Goal: Task Accomplishment & Management: Manage account settings

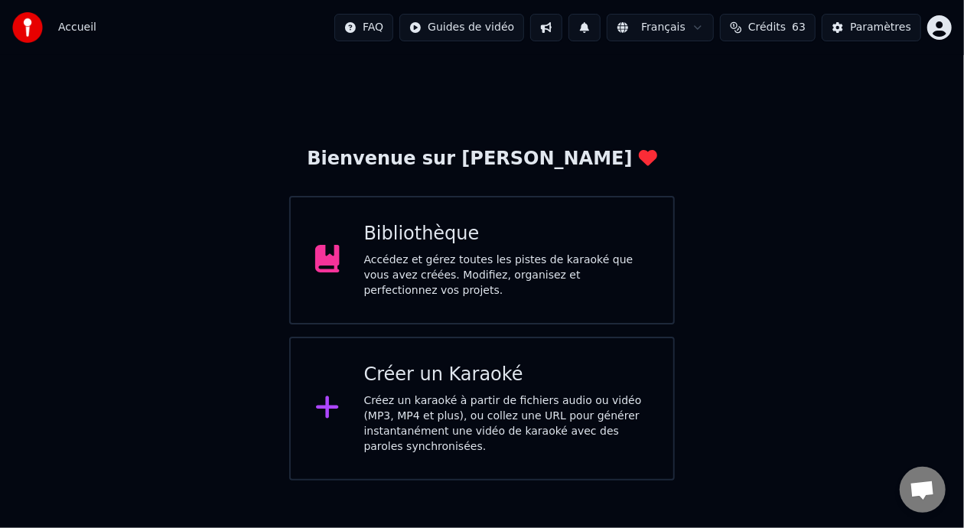
click at [554, 273] on div "Accédez et gérez toutes les pistes de karaoké que vous avez créées. Modifiez, o…" at bounding box center [506, 275] width 285 height 46
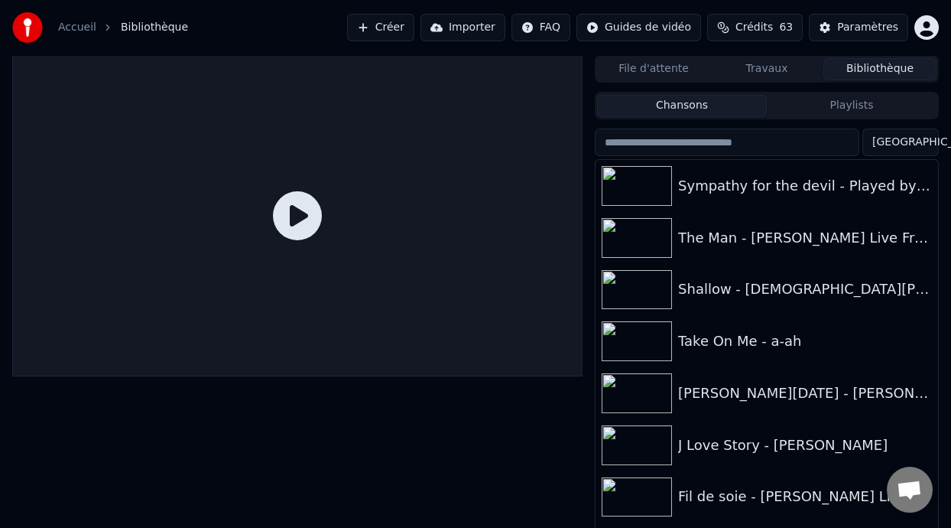
click at [867, 104] on button "Playlists" at bounding box center [852, 106] width 170 height 22
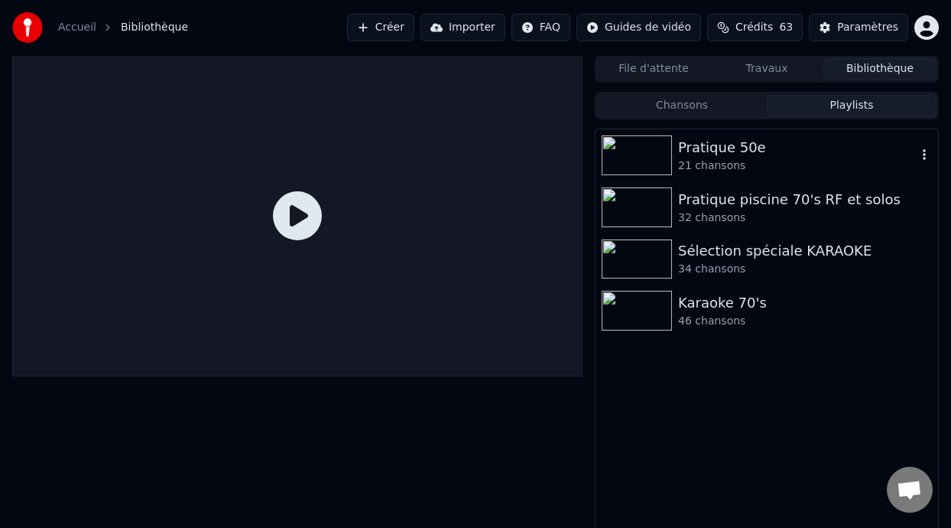
click at [787, 145] on div "Pratique 50e" at bounding box center [797, 147] width 239 height 21
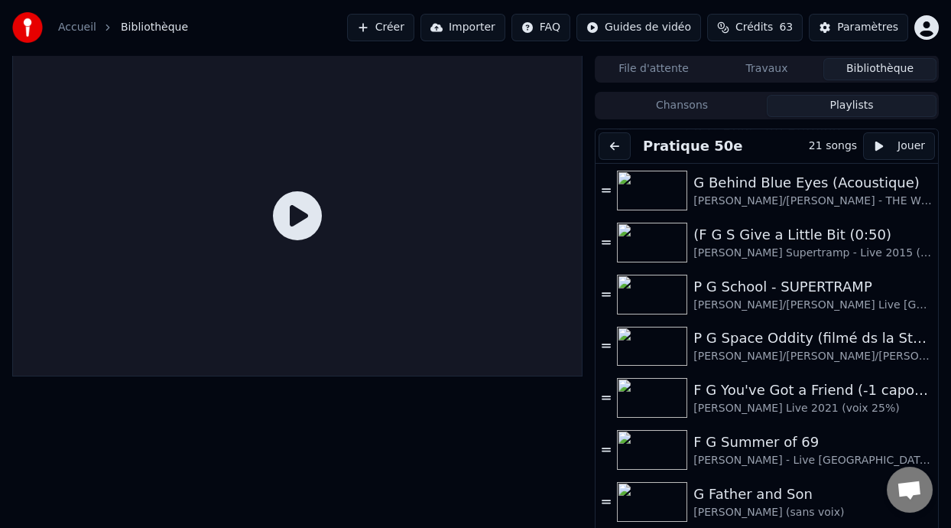
scroll to position [588, 0]
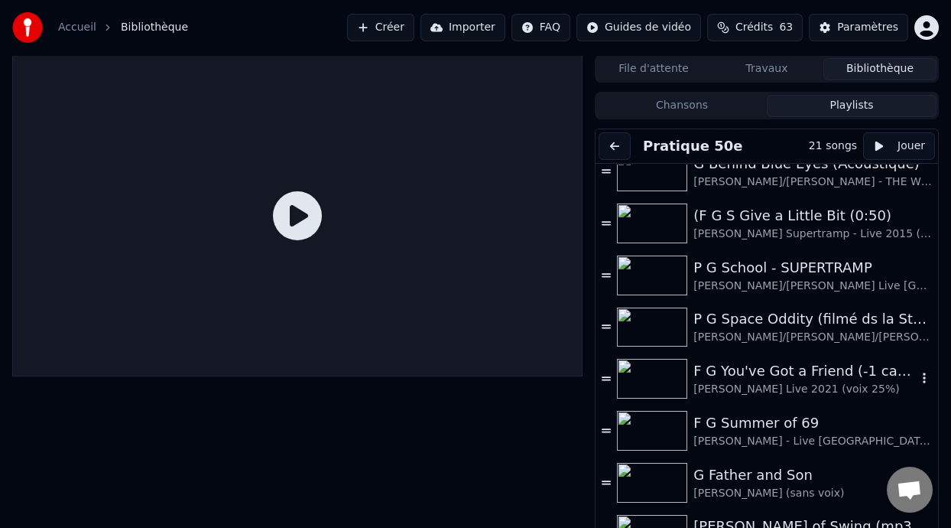
click at [796, 382] on div "[PERSON_NAME] Live 2021 (voix 25%)" at bounding box center [805, 389] width 223 height 15
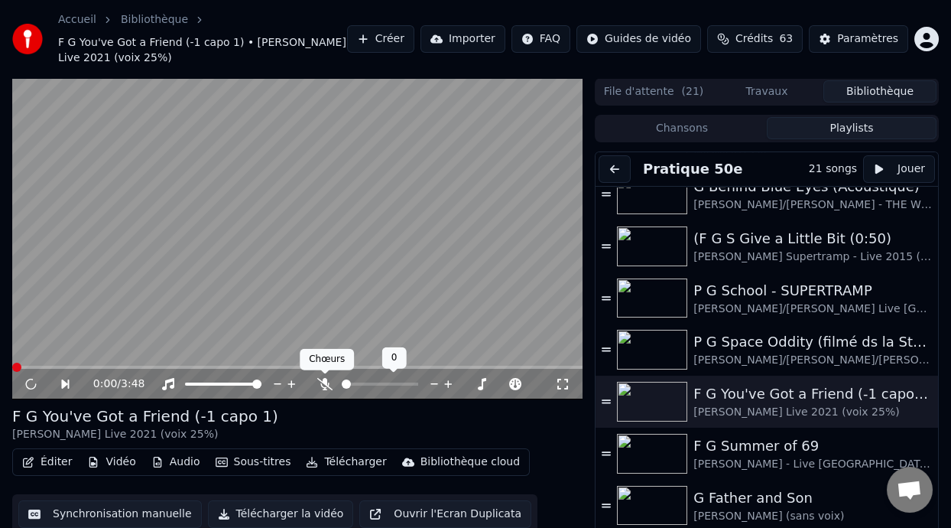
click at [323, 382] on icon at bounding box center [324, 384] width 15 height 12
click at [407, 381] on div at bounding box center [427, 383] width 123 height 15
click at [406, 383] on span at bounding box center [391, 383] width 32 height 3
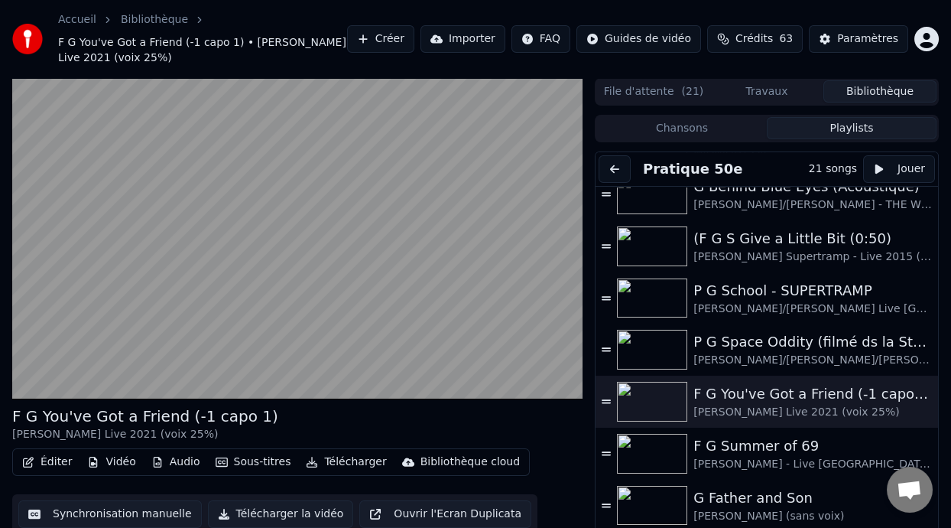
scroll to position [45, 0]
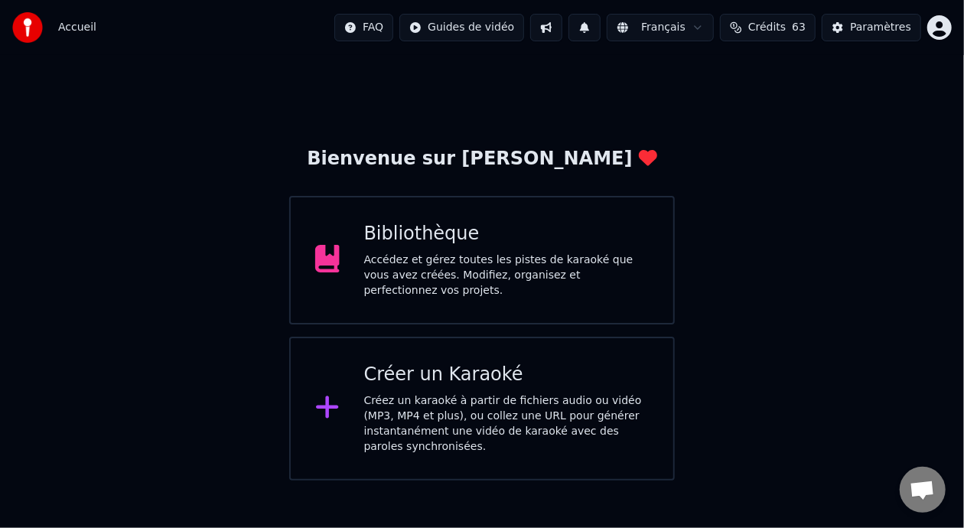
click at [543, 260] on div "Accédez et gérez toutes les pistes de karaoké que vous avez créées. Modifiez, o…" at bounding box center [506, 275] width 285 height 46
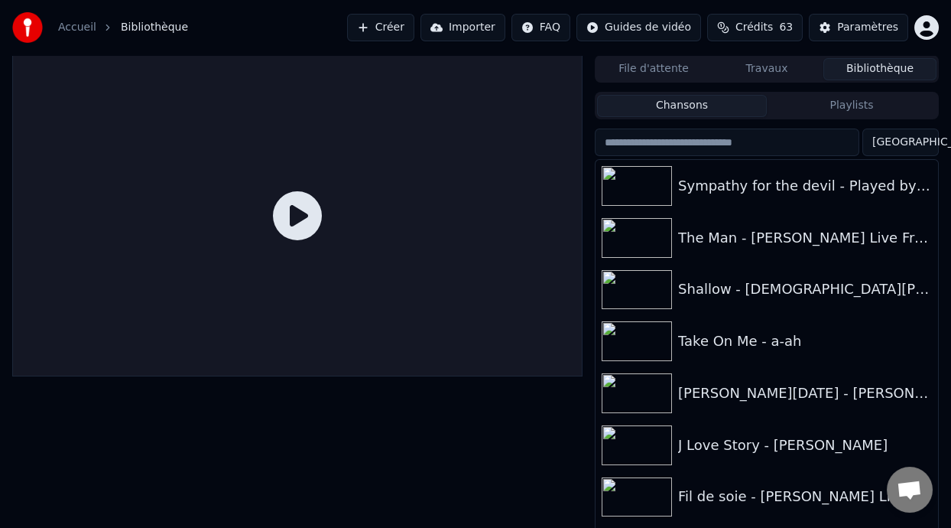
click at [880, 106] on button "Playlists" at bounding box center [852, 106] width 170 height 22
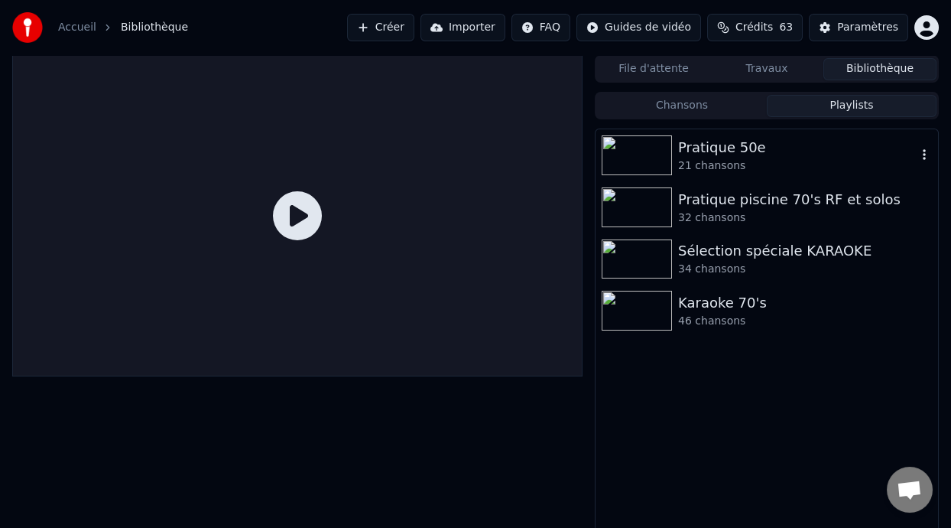
click at [744, 151] on div "Pratique 50e" at bounding box center [797, 147] width 239 height 21
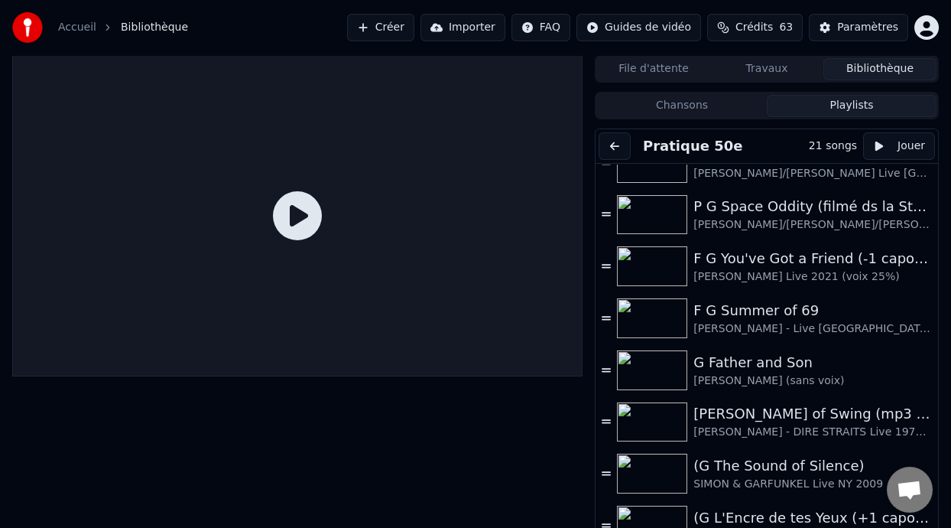
scroll to position [548, 0]
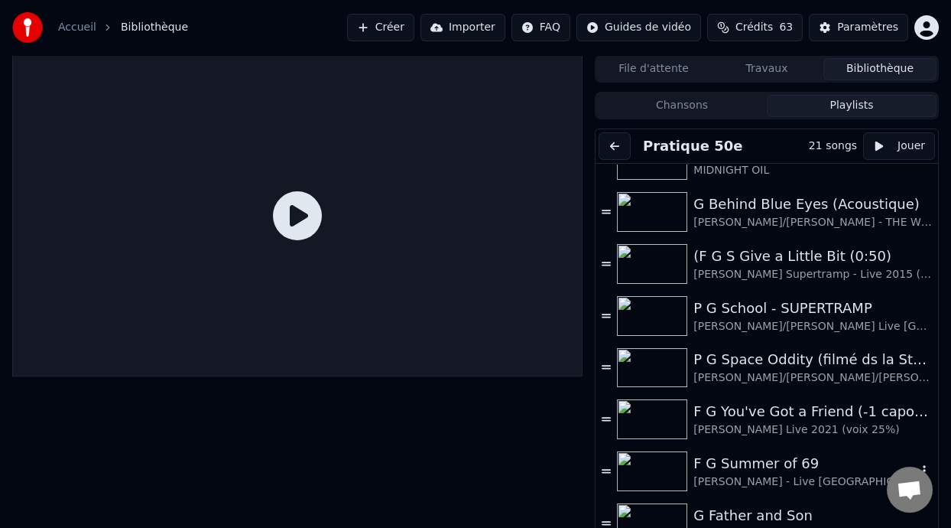
click at [752, 469] on div "F G Summer of 69" at bounding box center [805, 463] width 223 height 21
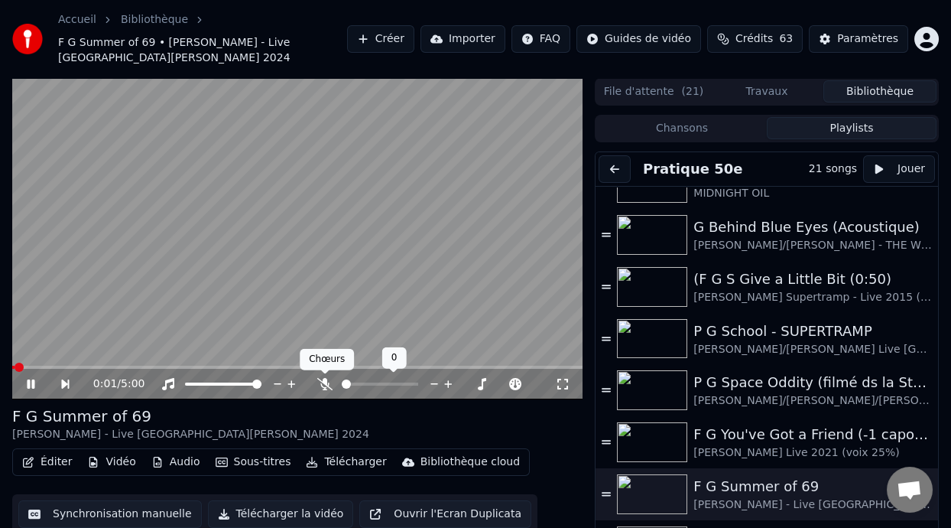
click at [327, 372] on span at bounding box center [325, 374] width 8 height 8
click at [325, 382] on icon at bounding box center [324, 384] width 15 height 12
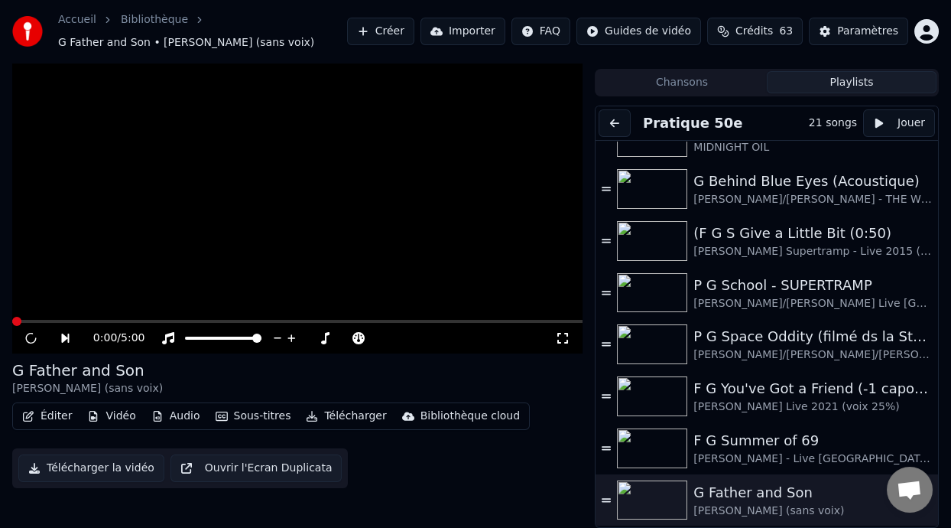
scroll to position [30, 0]
click at [751, 446] on div "F G Summer of 69" at bounding box center [805, 441] width 223 height 21
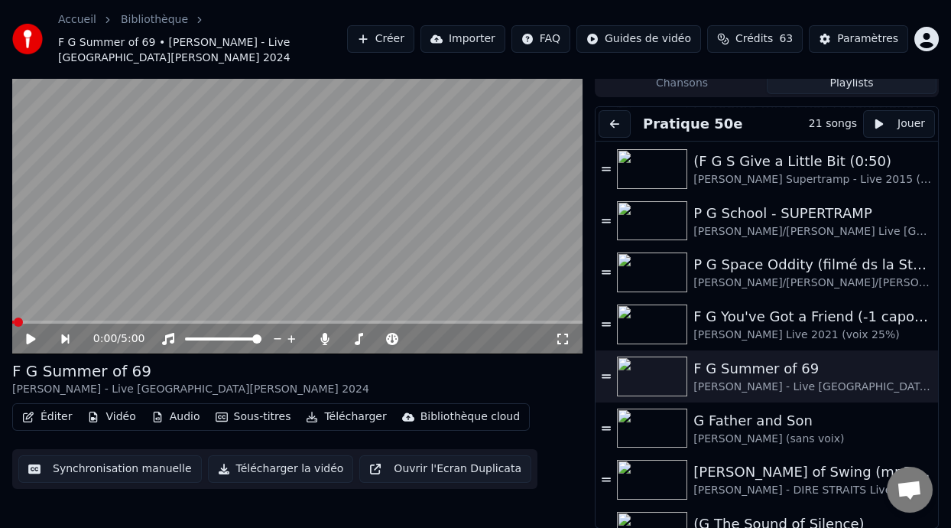
scroll to position [700, 0]
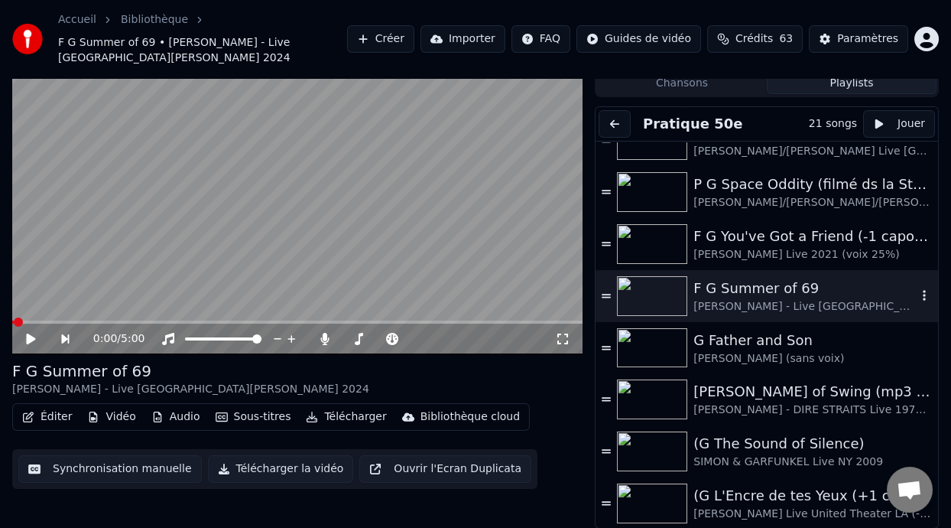
click at [754, 288] on div "F G Summer of 69" at bounding box center [805, 288] width 223 height 21
click at [15, 318] on video at bounding box center [297, 193] width 570 height 321
click at [721, 287] on div "F G Summer of 69" at bounding box center [805, 288] width 223 height 21
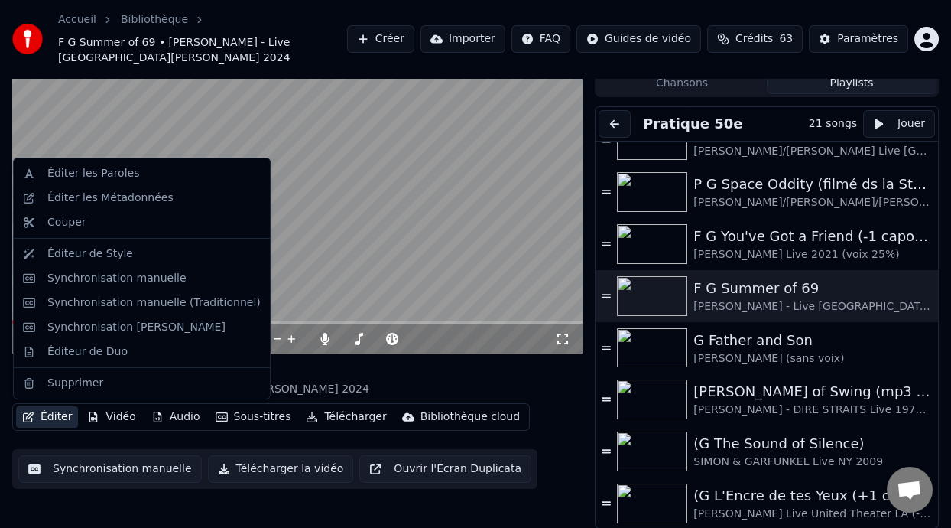
click at [42, 414] on button "Éditer" at bounding box center [47, 416] width 62 height 21
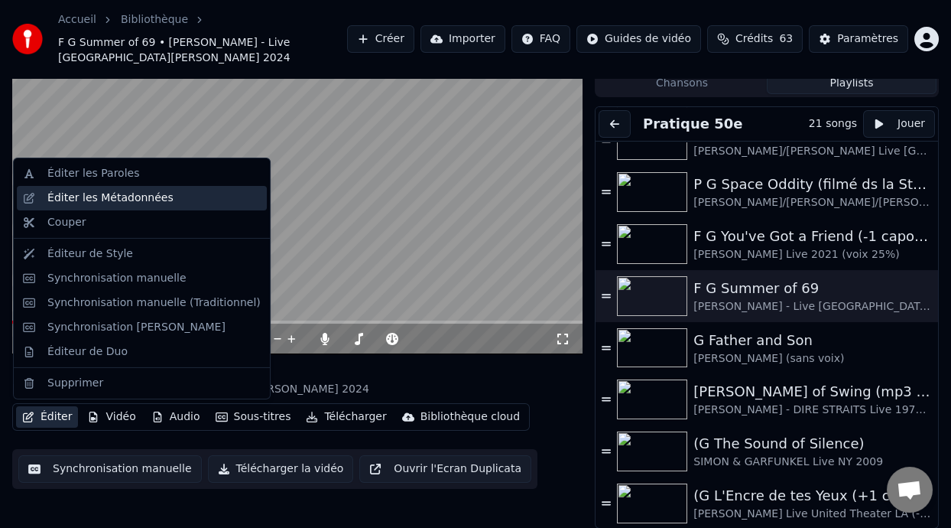
click at [161, 197] on div "Éditer les Métadonnées" at bounding box center [153, 197] width 213 height 15
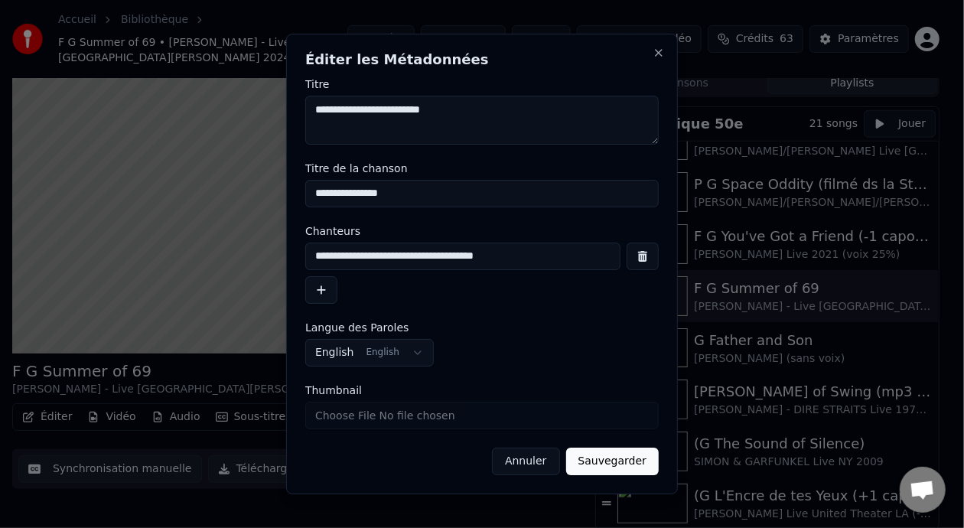
click at [314, 195] on input "**********" at bounding box center [481, 194] width 353 height 28
click at [406, 196] on input "**********" at bounding box center [481, 194] width 353 height 28
type input "**********"
click at [604, 463] on button "Sauvegarder" at bounding box center [612, 461] width 93 height 28
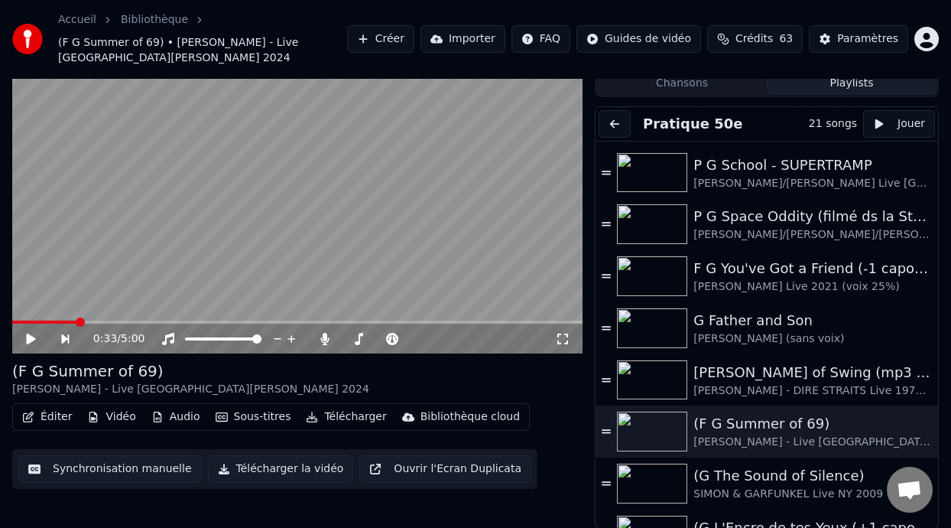
scroll to position [664, 0]
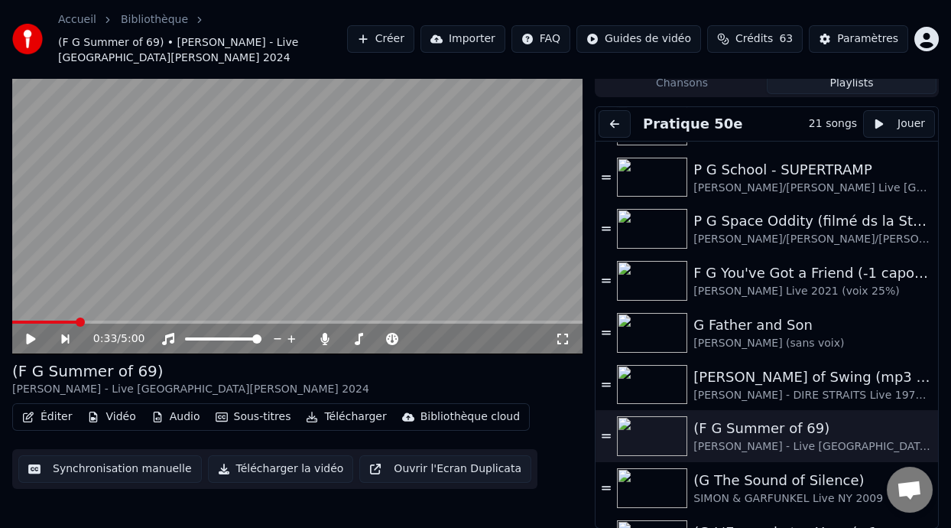
click at [616, 119] on button at bounding box center [615, 124] width 32 height 28
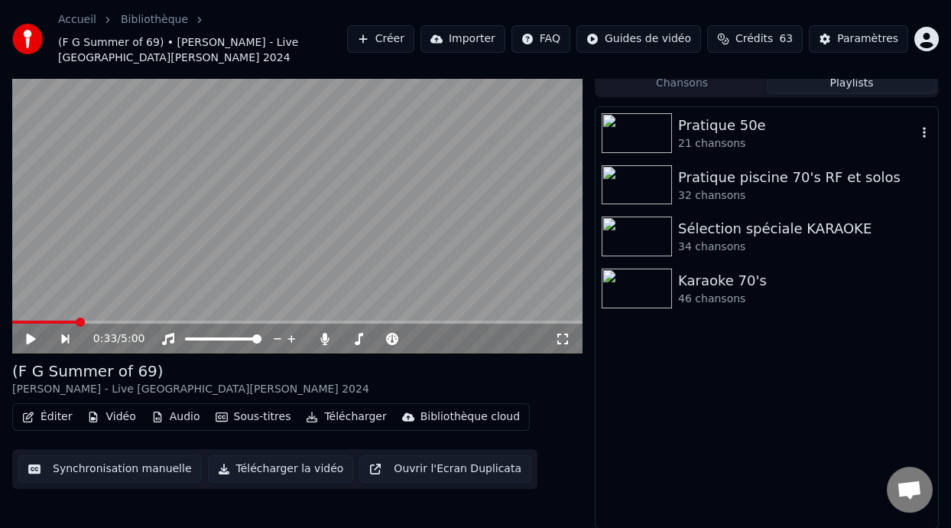
scroll to position [0, 0]
click at [716, 289] on div "Karaoke 70's" at bounding box center [797, 280] width 239 height 21
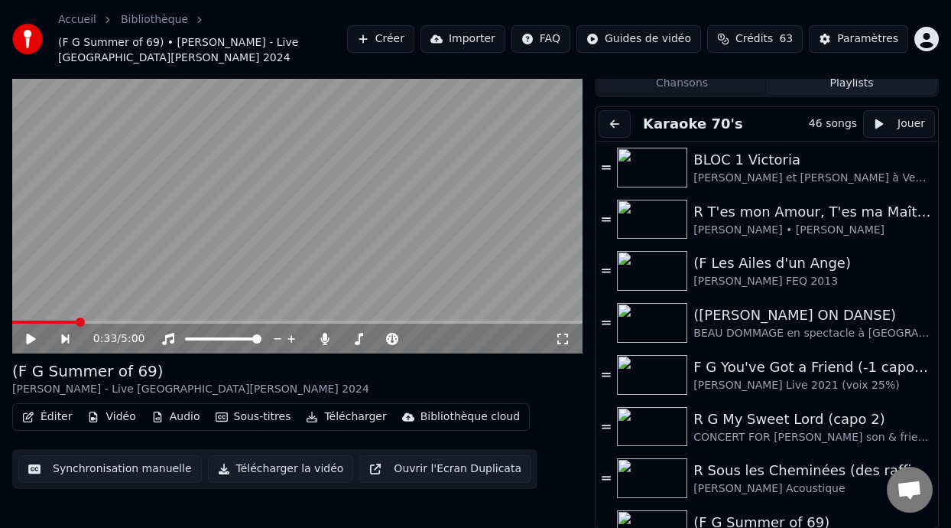
drag, startPoint x: 938, startPoint y: 161, endPoint x: 938, endPoint y: 184, distance: 23.0
click at [940, 192] on div "0:33 / 5:00 (F G Summer of 69) [PERSON_NAME] - Live Royal [PERSON_NAME] 2024 Éd…" at bounding box center [475, 281] width 951 height 496
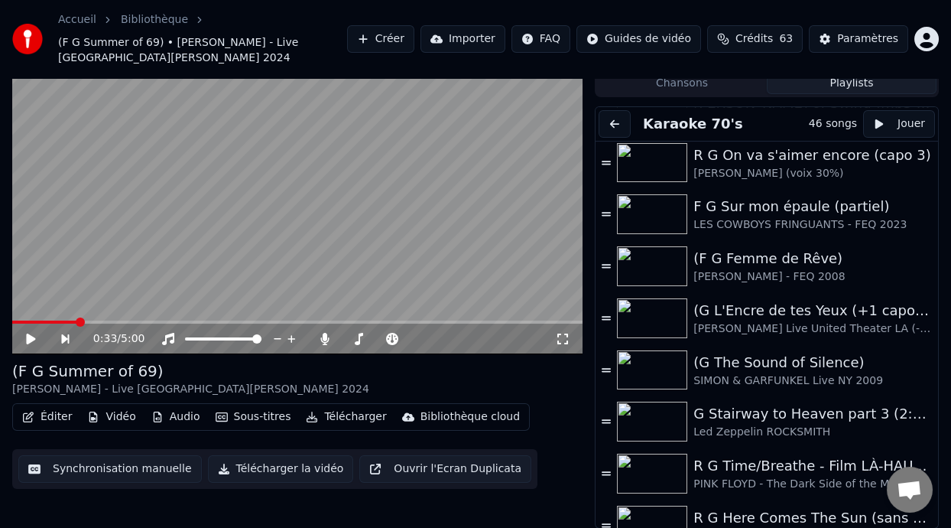
scroll to position [1526, 0]
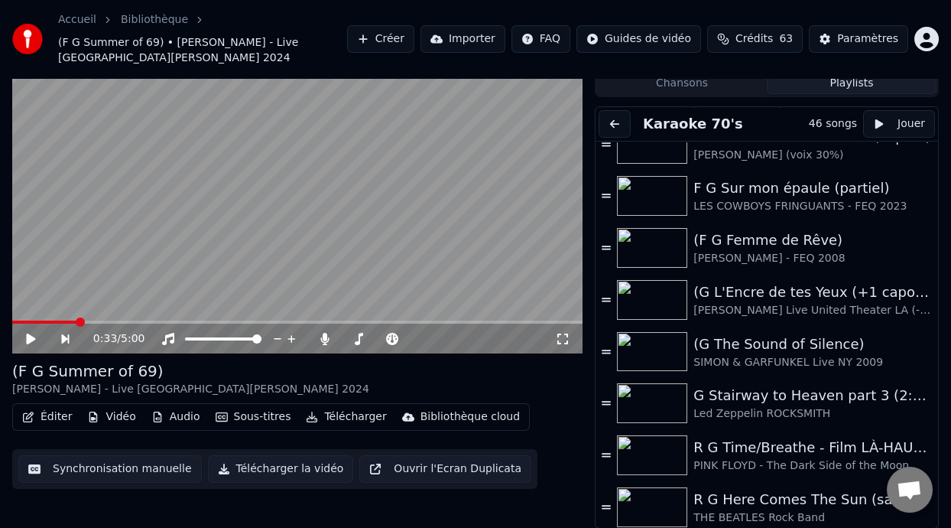
click at [622, 122] on button at bounding box center [615, 124] width 32 height 28
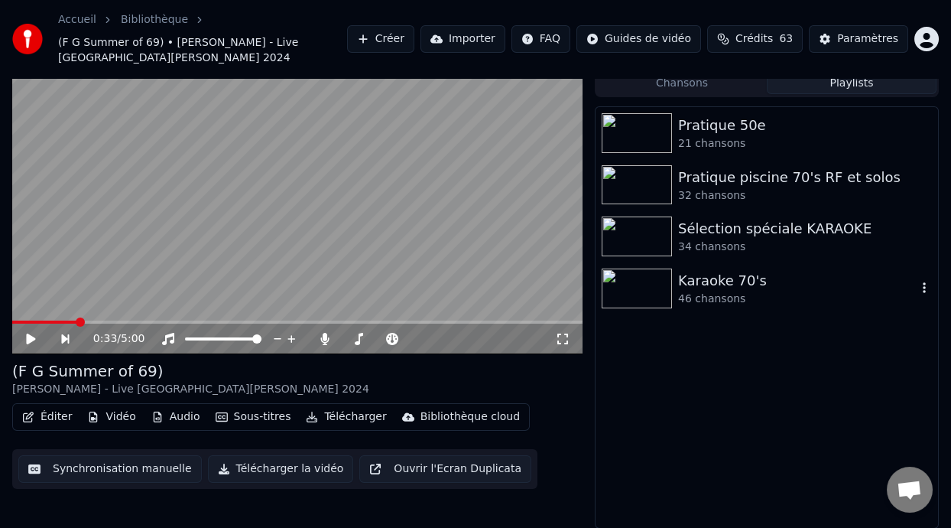
click at [746, 284] on div "Karaoke 70's" at bounding box center [797, 280] width 239 height 21
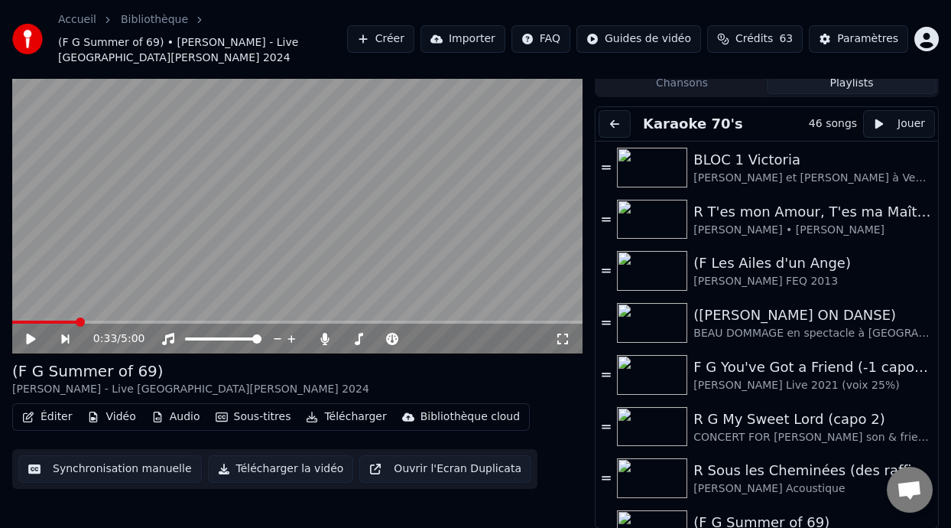
click at [624, 120] on button at bounding box center [615, 124] width 32 height 28
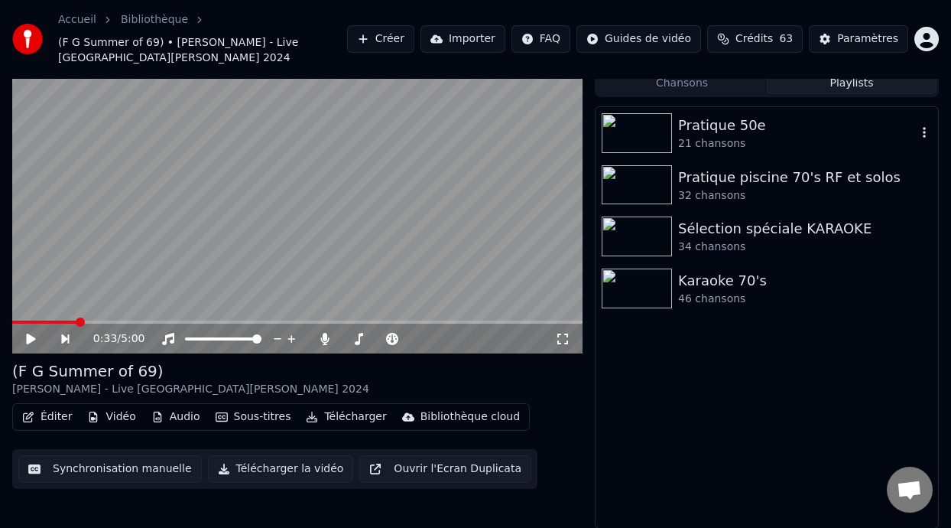
click at [764, 128] on div "Pratique 50e" at bounding box center [797, 125] width 239 height 21
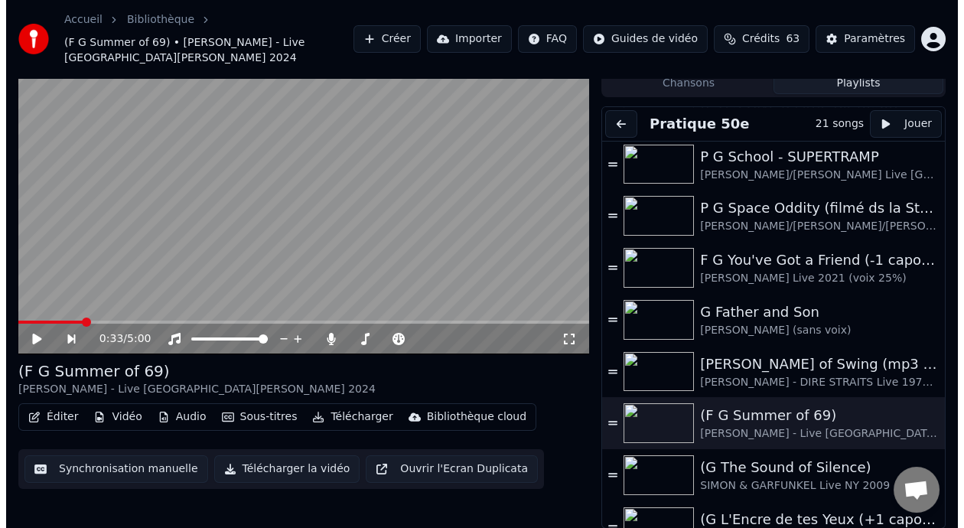
scroll to position [700, 0]
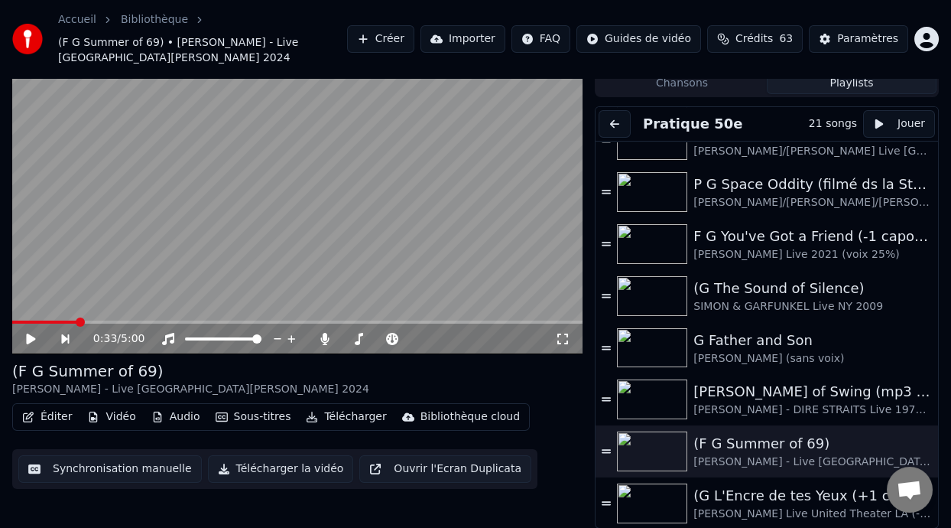
click at [54, 416] on button "Éditer" at bounding box center [47, 416] width 62 height 21
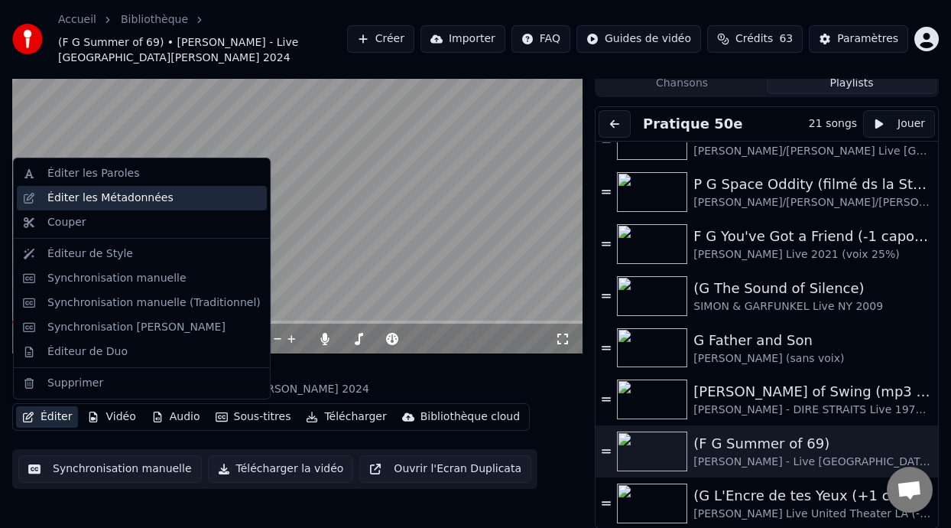
click at [161, 201] on div "Éditer les Métadonnées" at bounding box center [153, 197] width 213 height 15
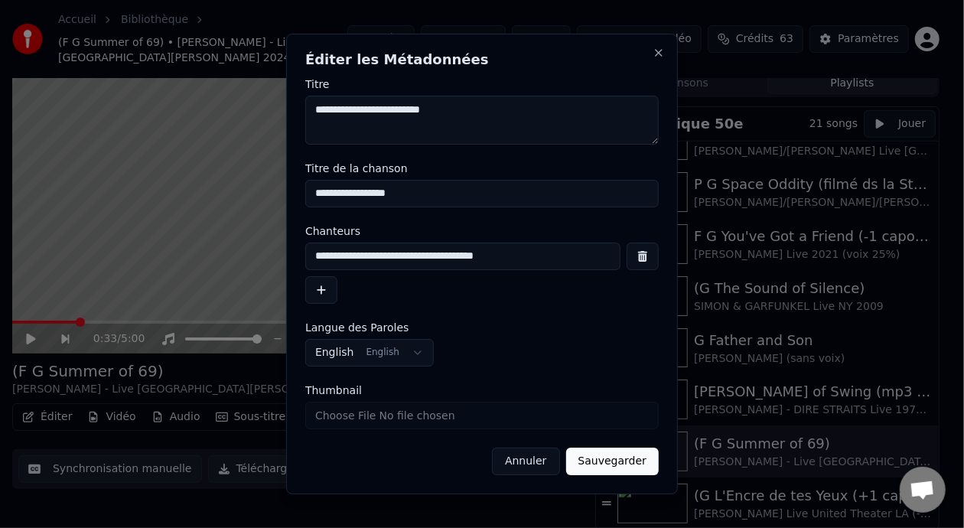
click at [318, 192] on input "**********" at bounding box center [481, 194] width 353 height 28
click at [412, 197] on input "**********" at bounding box center [481, 194] width 353 height 28
click at [316, 192] on input "**********" at bounding box center [481, 194] width 353 height 28
click at [405, 194] on input "**********" at bounding box center [481, 194] width 353 height 28
type input "**********"
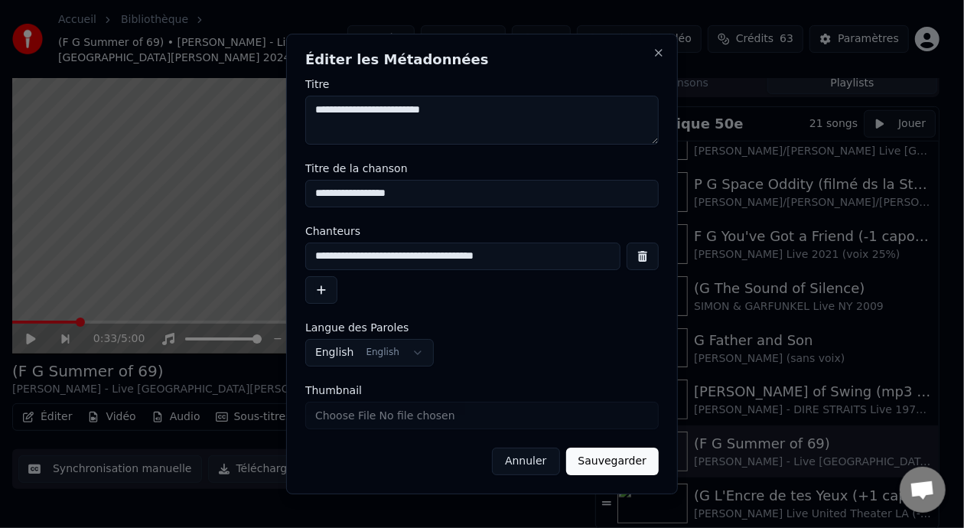
click at [614, 467] on button "Sauvegarder" at bounding box center [612, 461] width 93 height 28
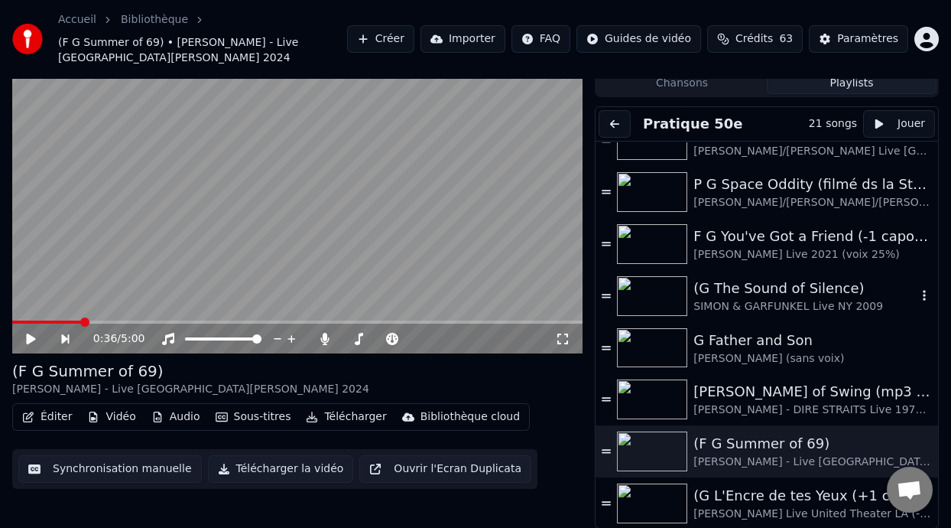
click at [754, 295] on div "(G The Sound of Silence)" at bounding box center [805, 288] width 223 height 21
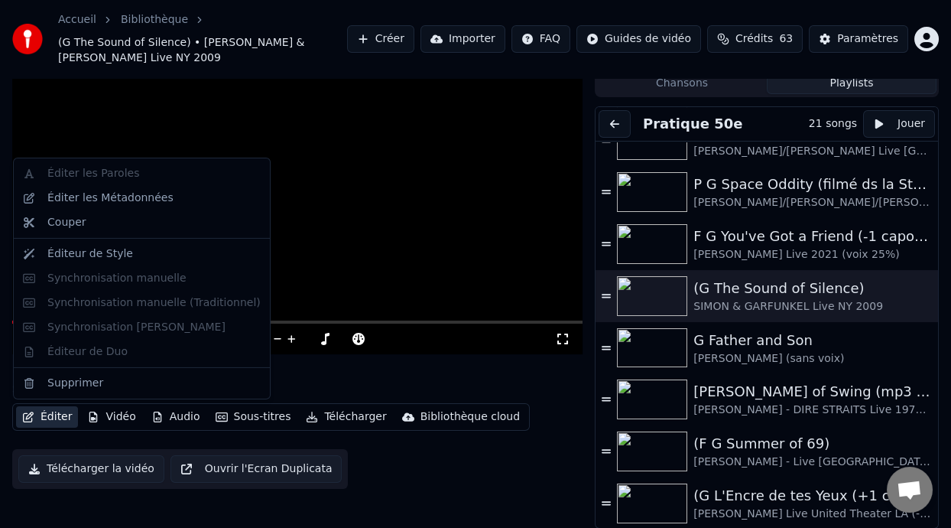
click at [57, 414] on button "Éditer" at bounding box center [47, 416] width 62 height 21
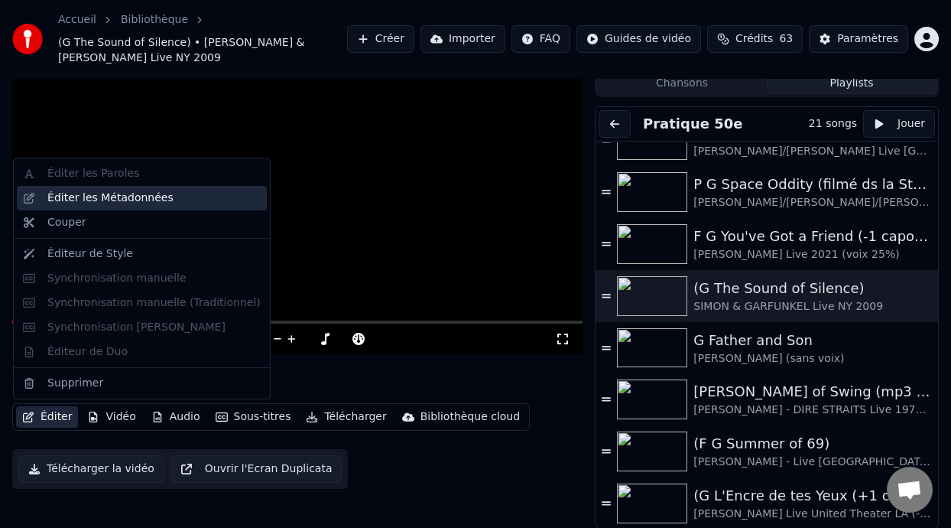
click at [148, 198] on div "Éditer les Métadonnées" at bounding box center [110, 197] width 126 height 15
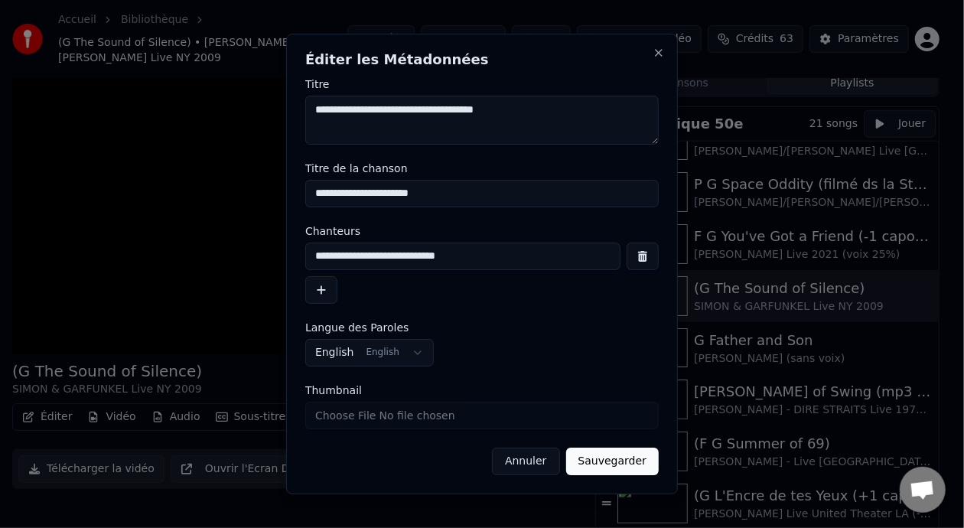
click at [320, 197] on input "**********" at bounding box center [481, 194] width 353 height 28
click at [463, 187] on input "**********" at bounding box center [481, 194] width 353 height 28
type input "**********"
click at [625, 463] on button "Sauvegarder" at bounding box center [612, 461] width 93 height 28
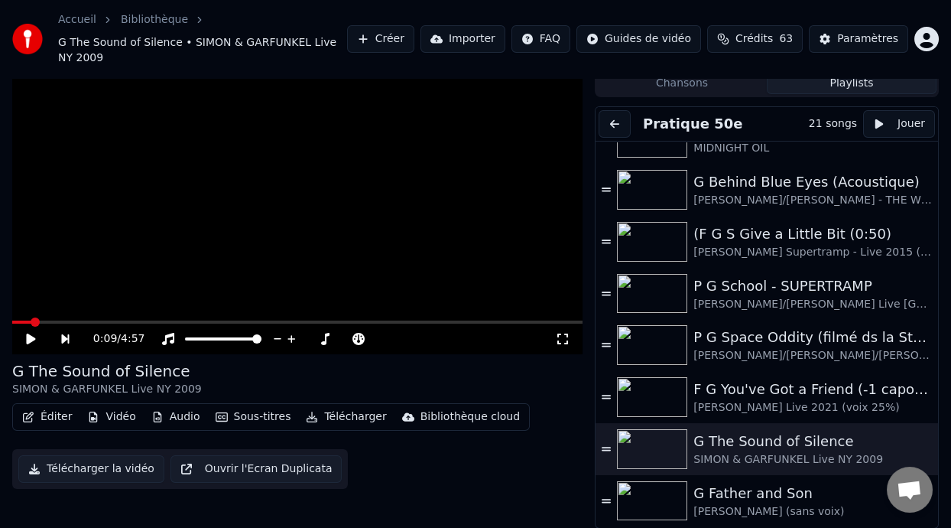
scroll to position [512, 0]
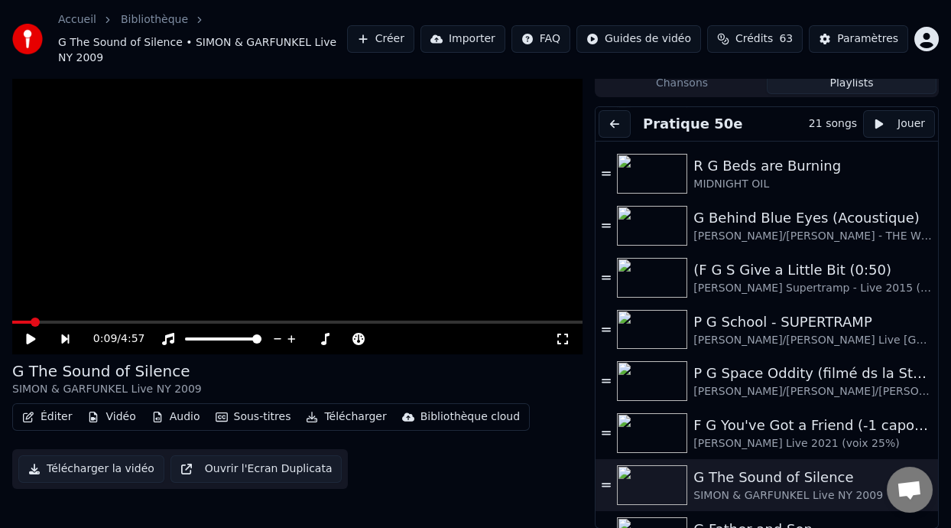
click at [30, 337] on icon at bounding box center [30, 338] width 9 height 11
click at [265, 414] on button "Sous-titres" at bounding box center [254, 416] width 88 height 21
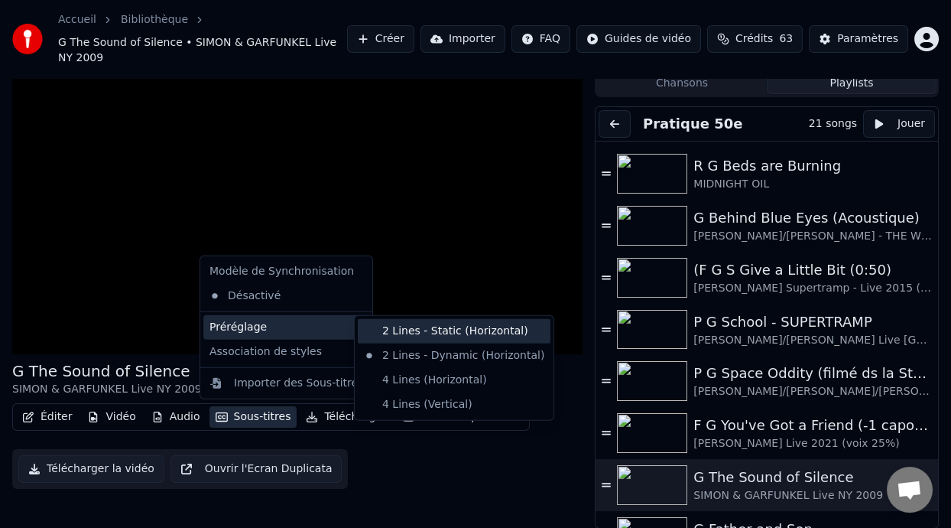
click at [444, 330] on div "2 Lines - Static (Horizontal)" at bounding box center [454, 331] width 193 height 24
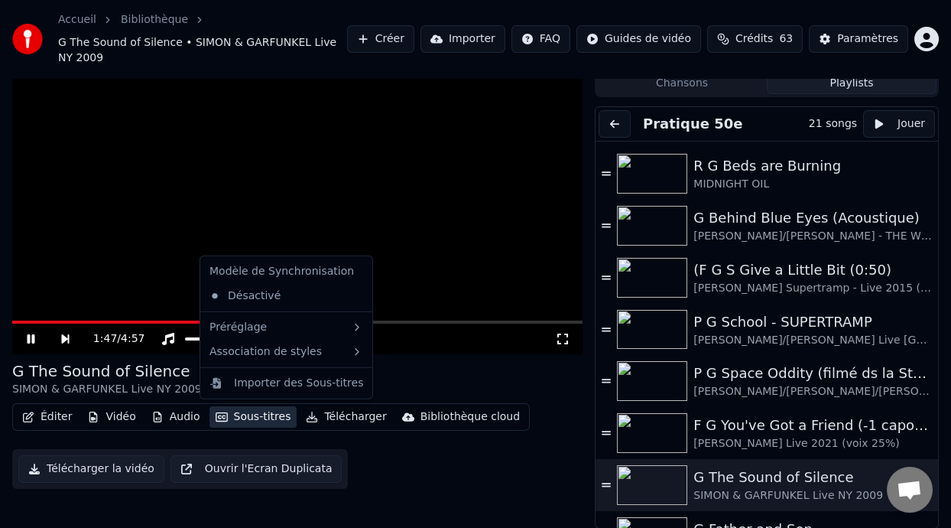
click at [252, 414] on button "Sous-titres" at bounding box center [254, 416] width 88 height 21
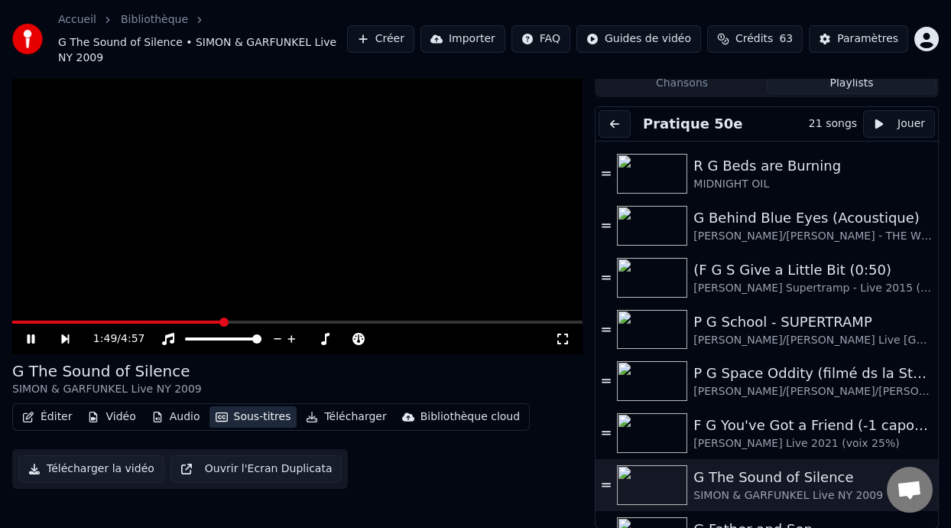
click at [252, 414] on button "Sous-titres" at bounding box center [254, 416] width 88 height 21
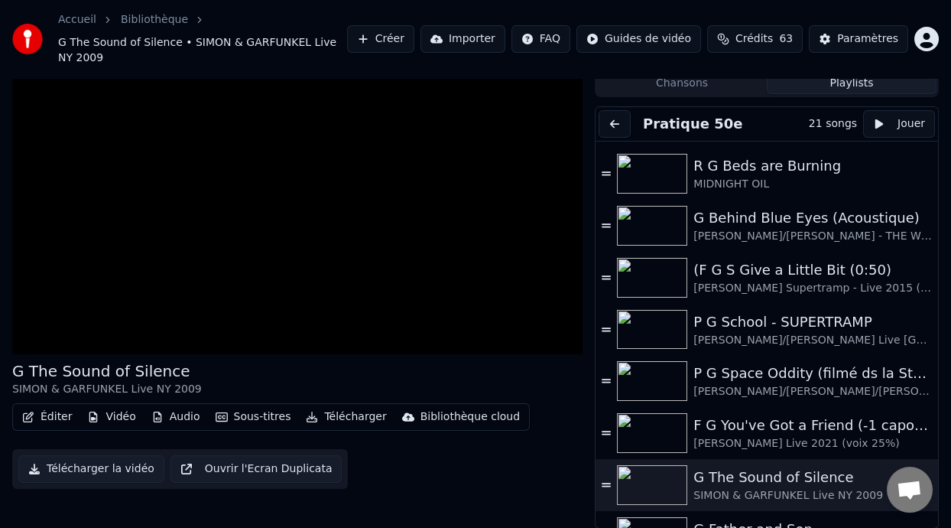
click at [56, 415] on button "Éditer" at bounding box center [47, 416] width 62 height 21
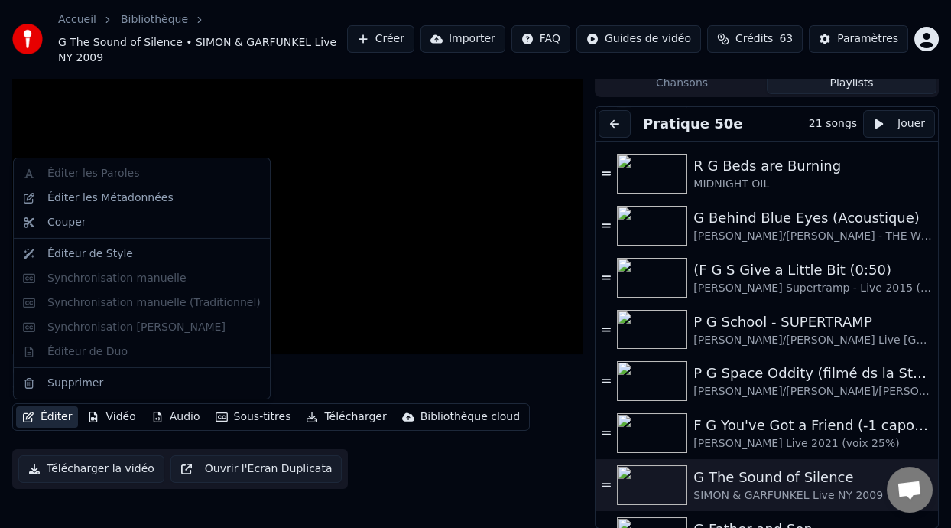
click at [512, 473] on div "Éditer Vidéo Audio Sous-titres Télécharger Bibliothèque cloud Télécharger la vi…" at bounding box center [297, 446] width 570 height 86
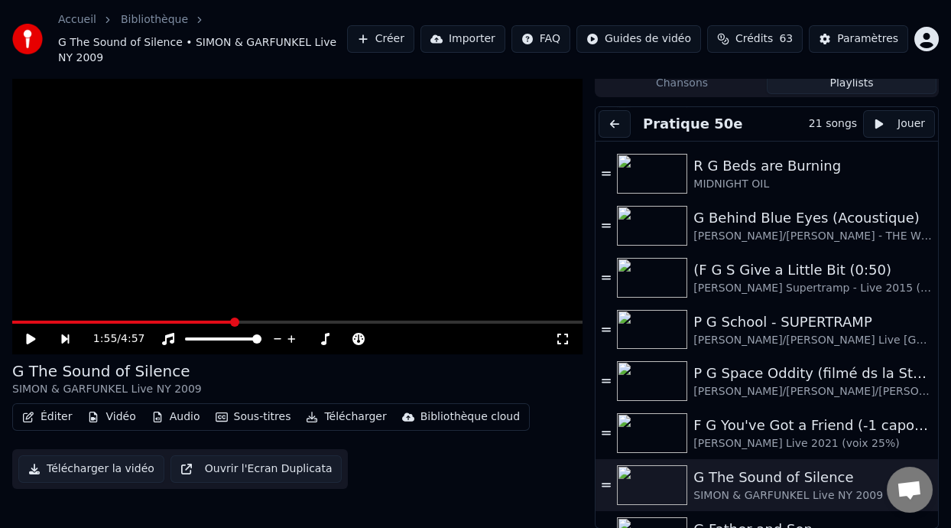
click at [29, 323] on div "1:55 / 4:57" at bounding box center [297, 338] width 570 height 31
click at [34, 320] on span at bounding box center [22, 321] width 21 height 3
click at [41, 320] on span at bounding box center [26, 321] width 29 height 3
click at [564, 333] on icon at bounding box center [562, 339] width 15 height 12
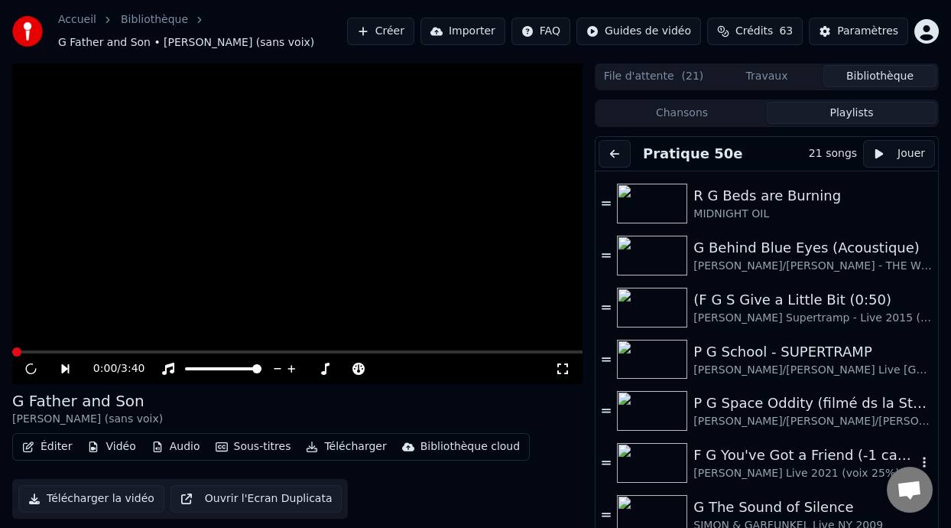
scroll to position [588, 0]
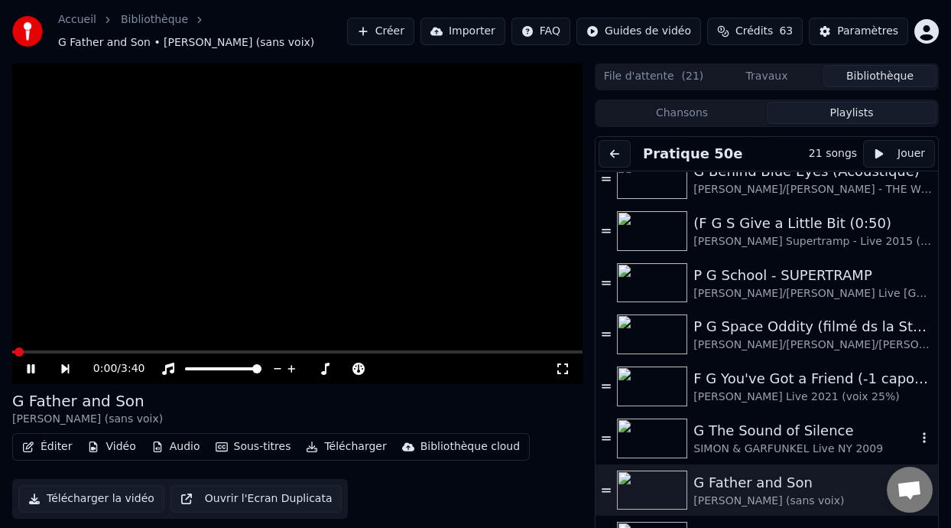
click at [793, 438] on div "G The Sound of Silence" at bounding box center [805, 430] width 223 height 21
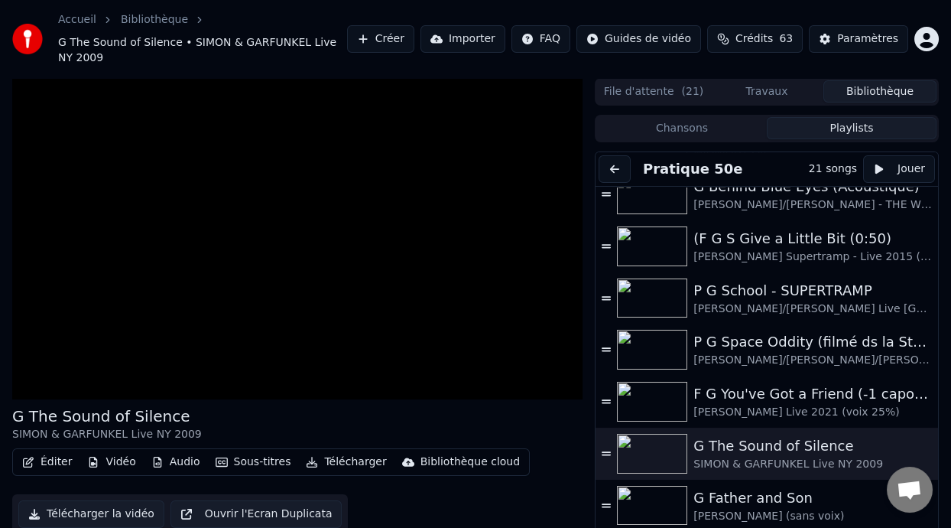
click at [57, 460] on button "Éditer" at bounding box center [47, 461] width 62 height 21
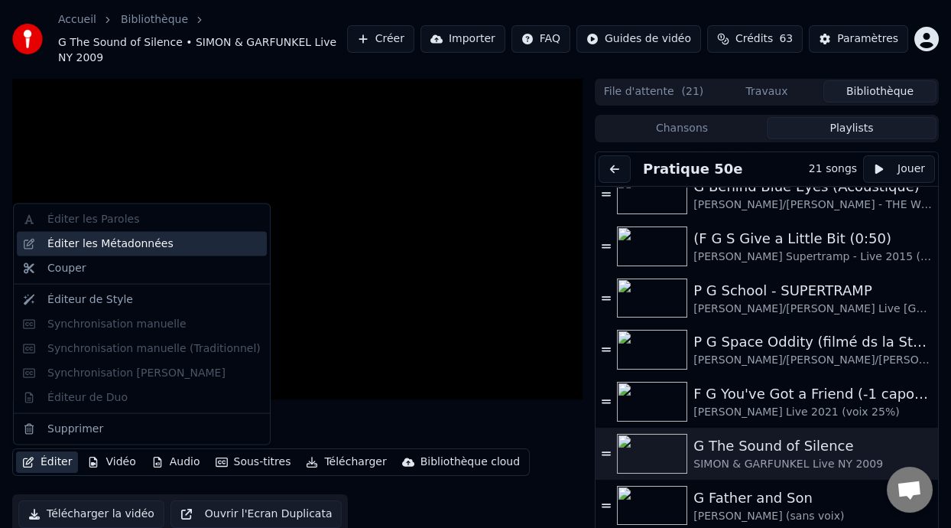
click at [180, 240] on div "Éditer les Métadonnées" at bounding box center [153, 243] width 213 height 15
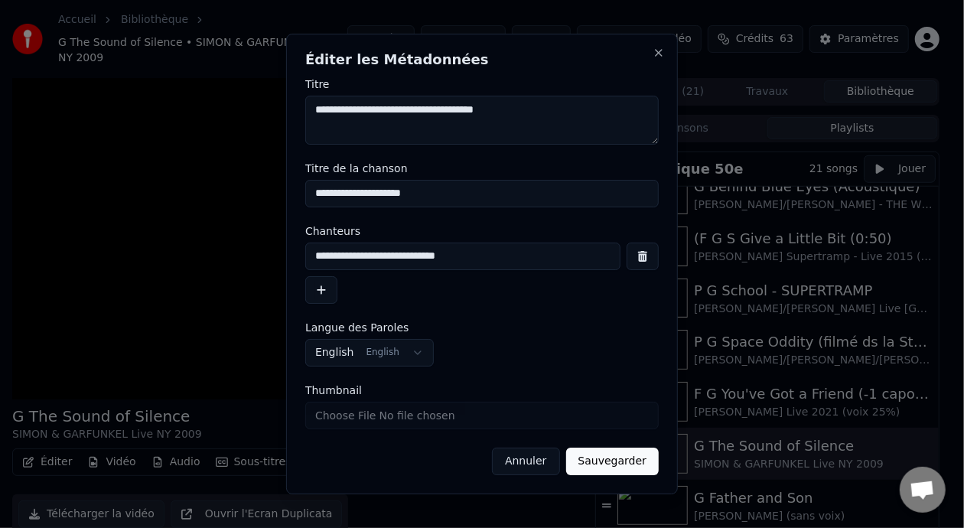
click at [317, 193] on input "**********" at bounding box center [481, 194] width 353 height 28
click at [429, 194] on input "**********" at bounding box center [481, 194] width 353 height 28
type input "**********"
click at [625, 450] on button "Sauvegarder" at bounding box center [612, 461] width 93 height 28
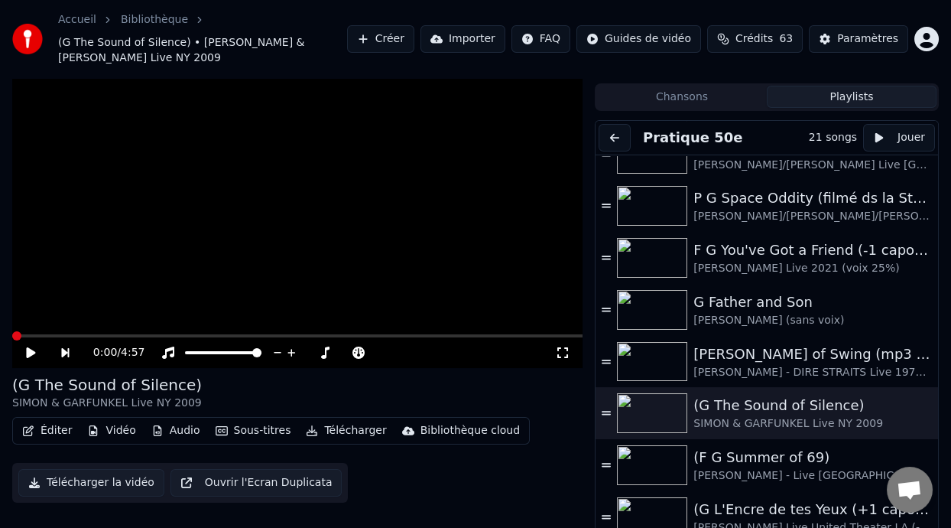
scroll to position [45, 0]
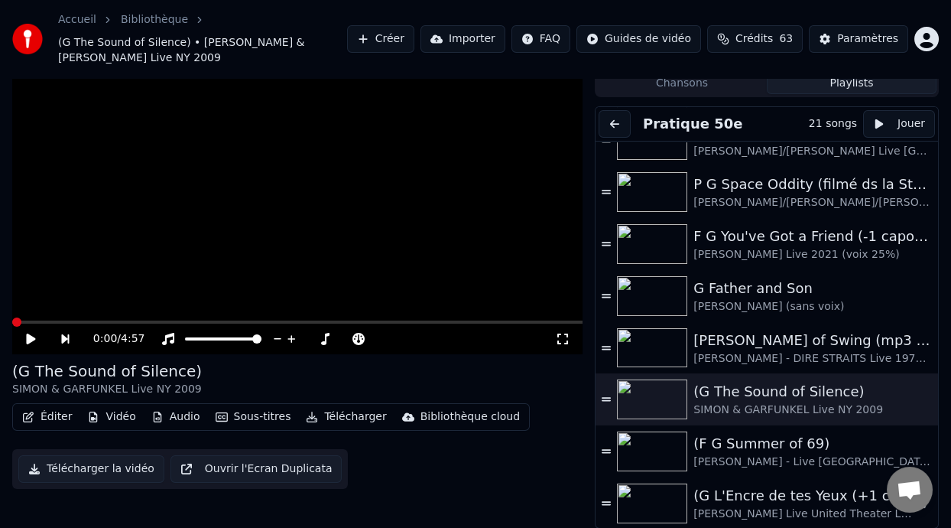
click at [764, 500] on div "(G L'Encre de tes Yeux (+1 capo 3)" at bounding box center [805, 495] width 223 height 21
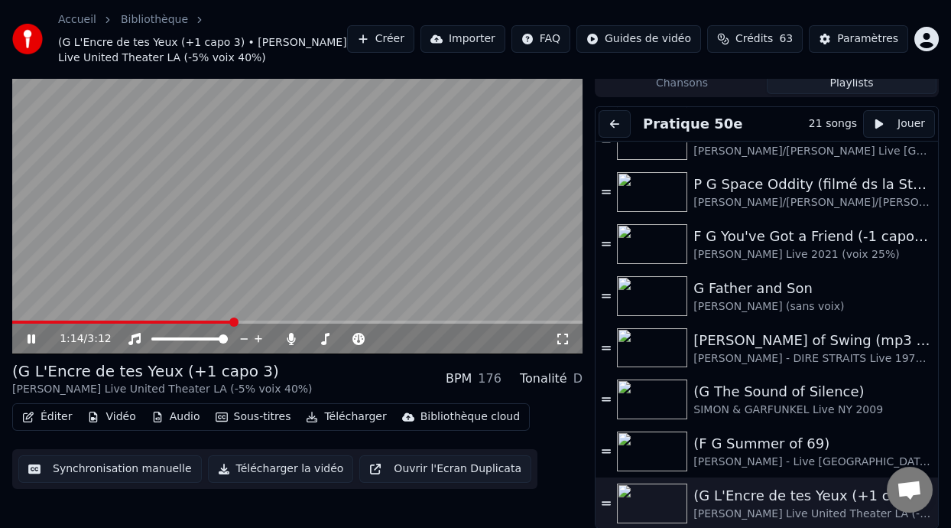
click at [29, 335] on icon at bounding box center [32, 338] width 8 height 9
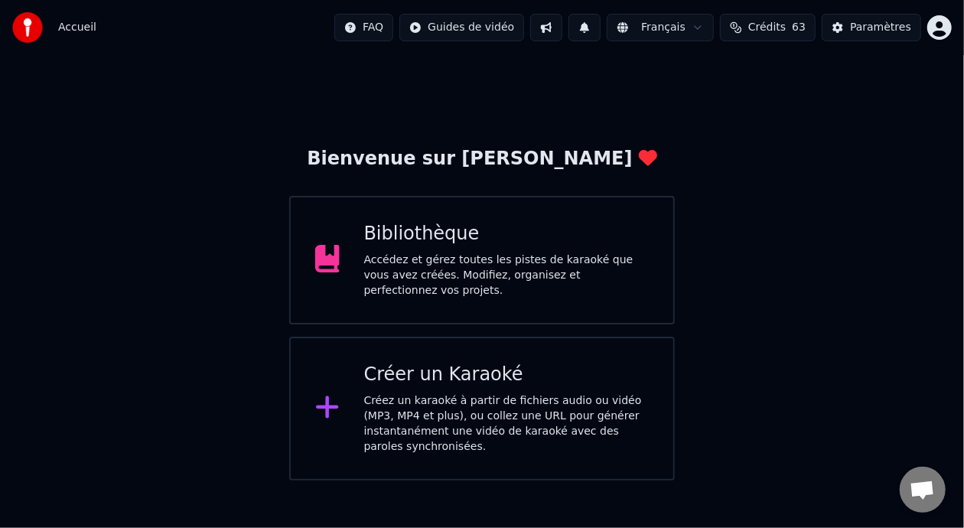
click at [492, 256] on div "Bibliothèque Accédez et gérez toutes les pistes de karaoké que vous avez créées…" at bounding box center [506, 260] width 285 height 76
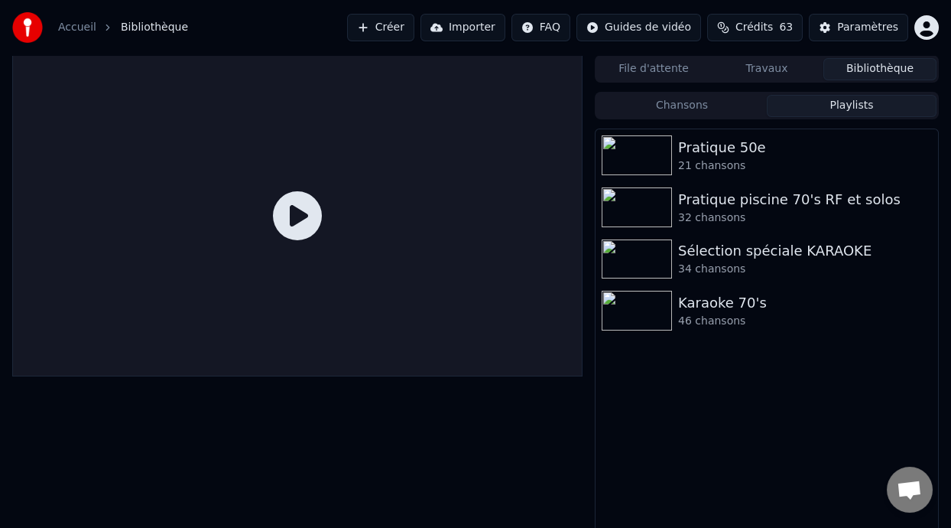
click at [866, 99] on button "Playlists" at bounding box center [852, 106] width 170 height 22
click at [687, 148] on div "Pratique 50e" at bounding box center [797, 147] width 239 height 21
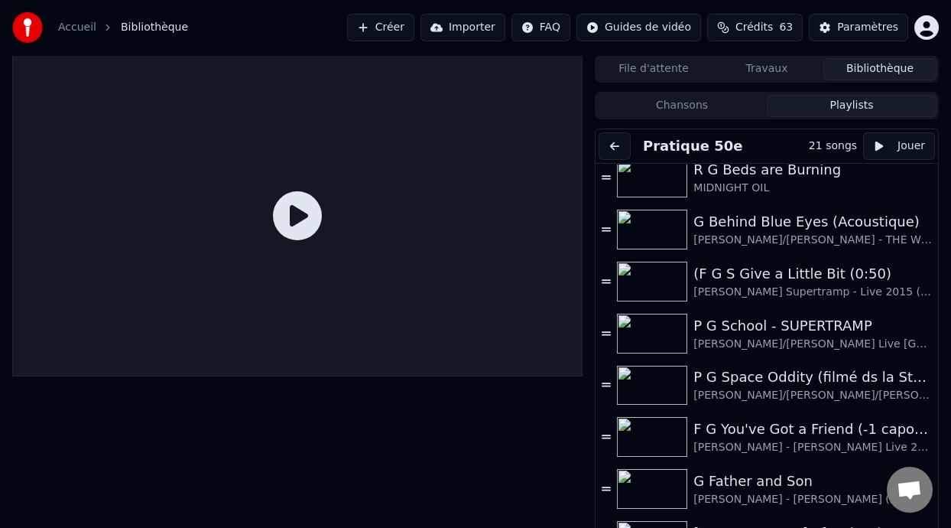
scroll to position [538, 0]
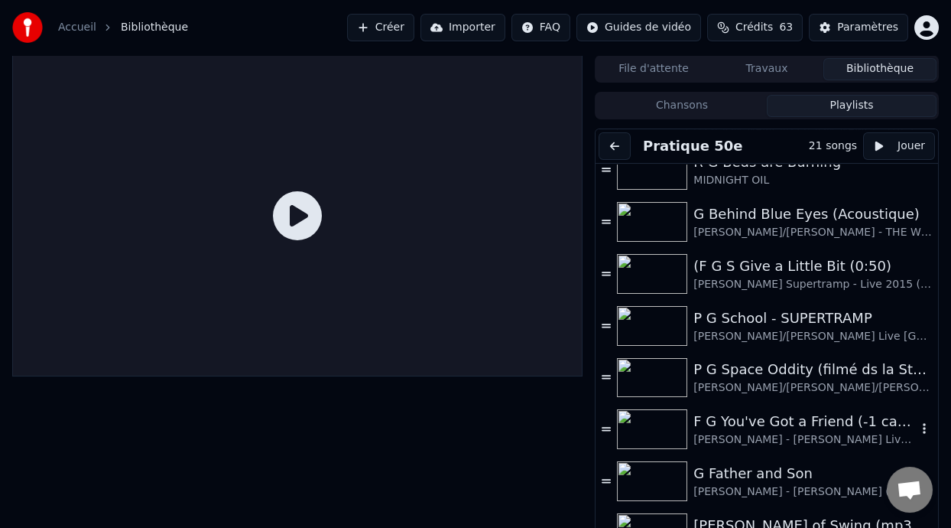
click at [772, 430] on div "F G You've Got a Friend (-1 capo 1)" at bounding box center [805, 421] width 223 height 21
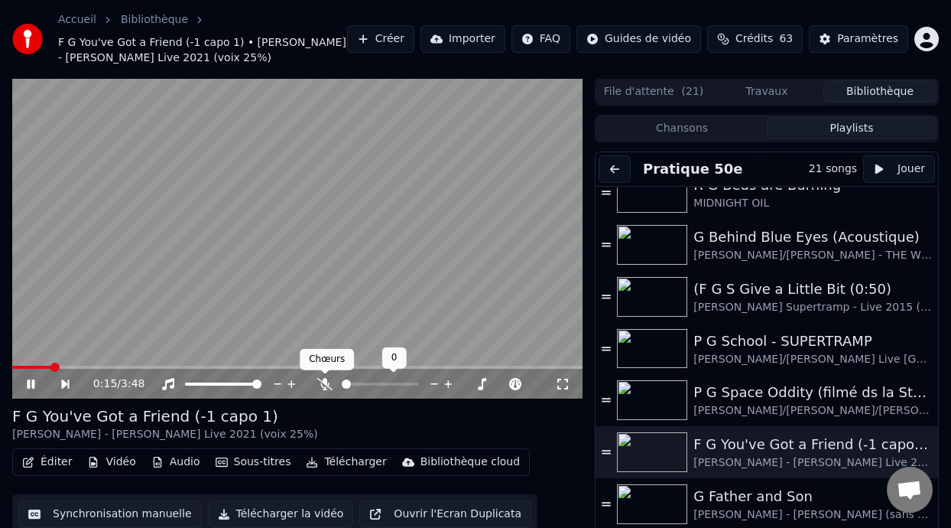
click at [320, 382] on icon at bounding box center [324, 384] width 15 height 12
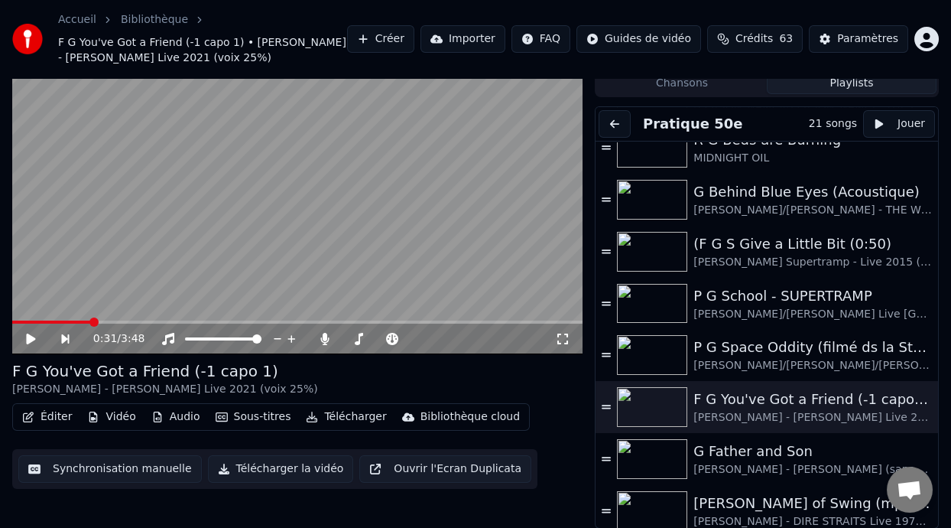
click at [33, 336] on icon at bounding box center [30, 338] width 9 height 11
click at [359, 336] on icon at bounding box center [359, 339] width 8 height 12
click at [447, 337] on span at bounding box center [447, 338] width 9 height 9
click at [409, 339] on span at bounding box center [408, 338] width 9 height 9
click at [358, 336] on icon at bounding box center [359, 339] width 8 height 12
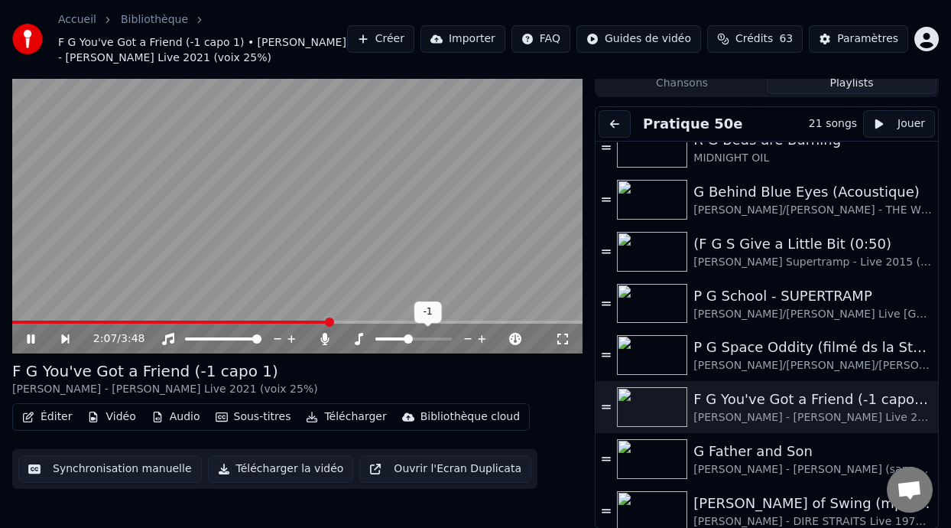
click at [406, 336] on span at bounding box center [408, 338] width 9 height 9
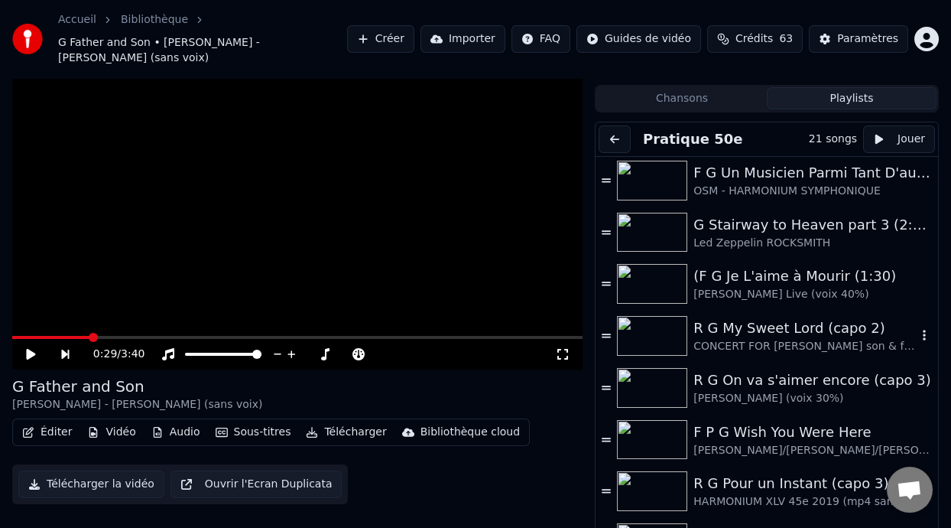
scroll to position [0, 0]
